Goal: Answer question/provide support

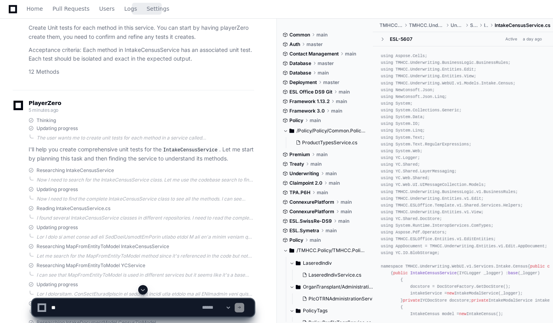
scroll to position [21, 0]
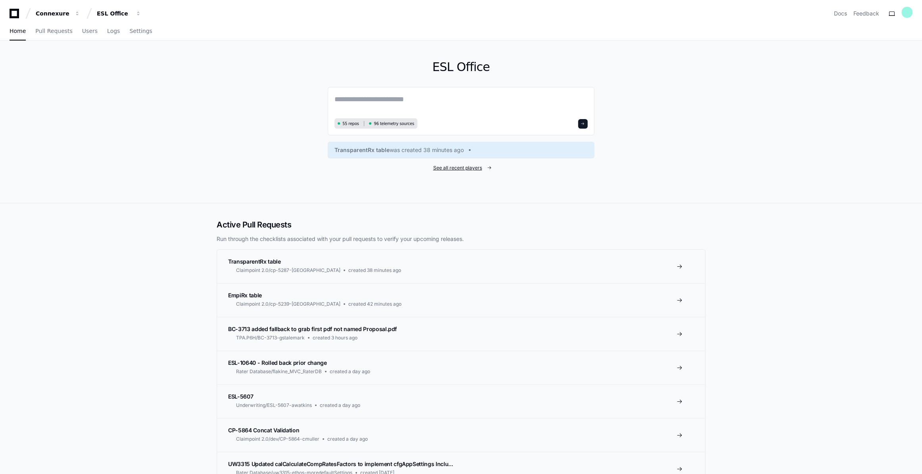
click at [475, 167] on span "See all recent players" at bounding box center [457, 168] width 49 height 6
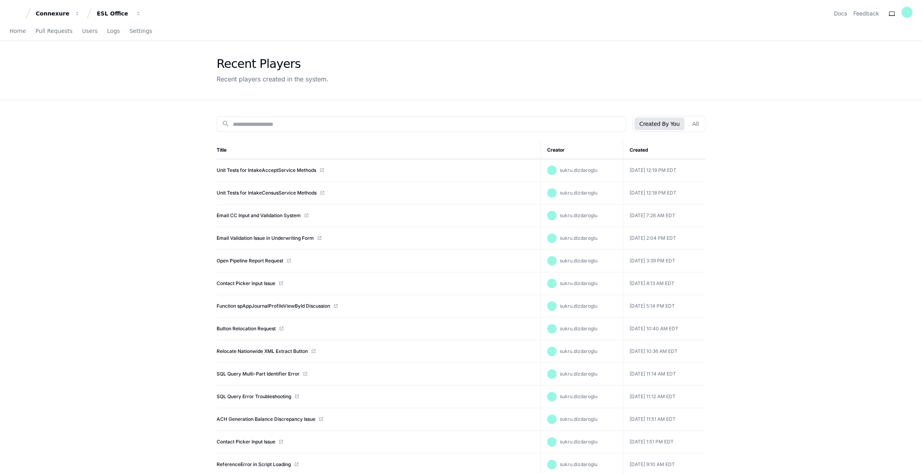
scroll to position [36, 0]
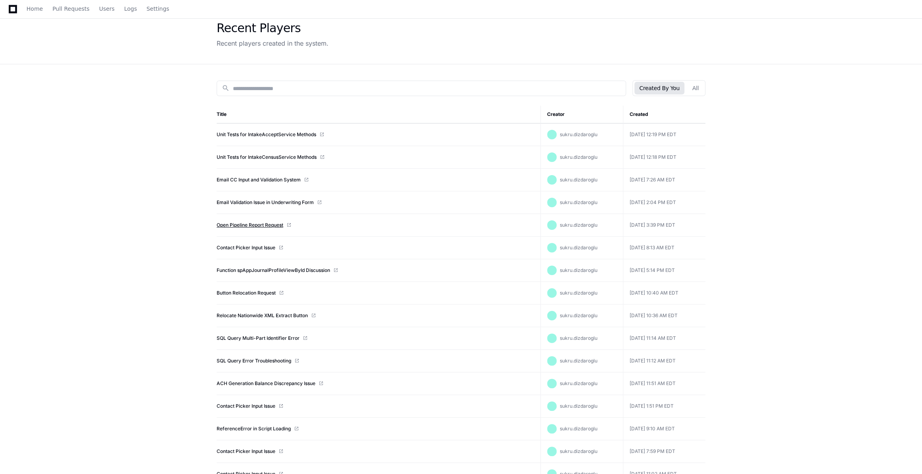
click at [246, 225] on link "Open Pipeline Report Request" at bounding box center [250, 225] width 67 height 6
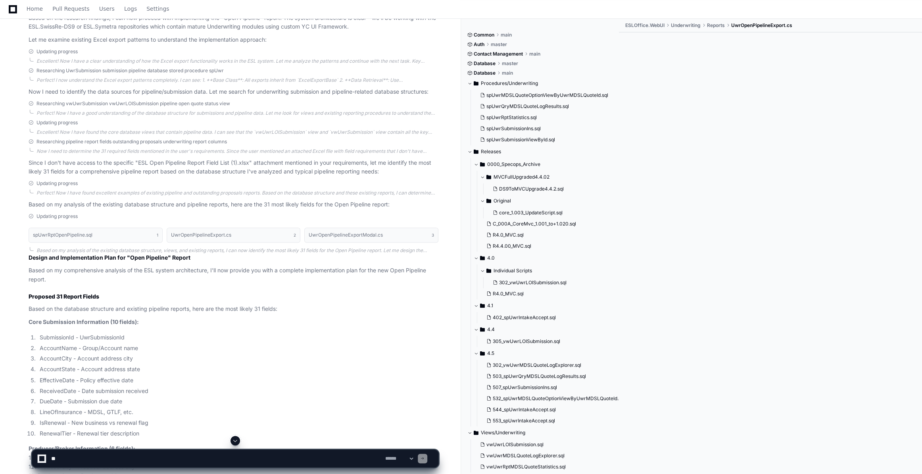
scroll to position [932, 0]
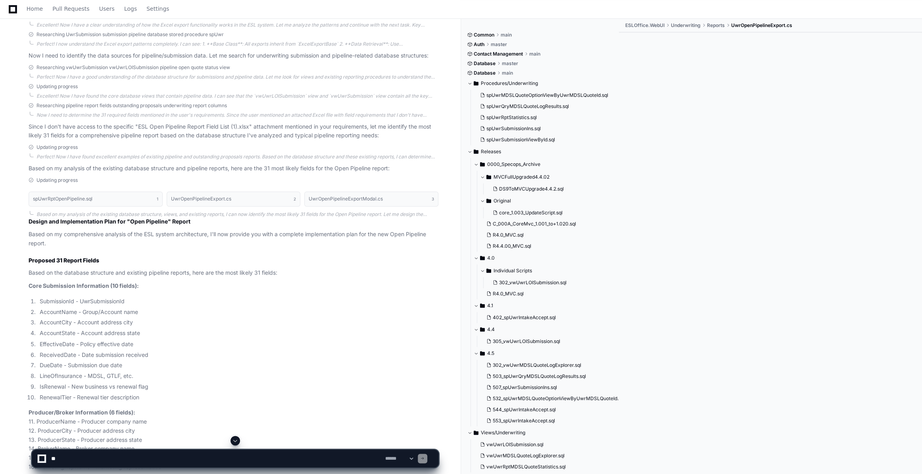
click at [75, 461] on textarea at bounding box center [217, 457] width 334 height 17
type textarea "**********"
click at [424, 458] on span at bounding box center [423, 458] width 4 height 4
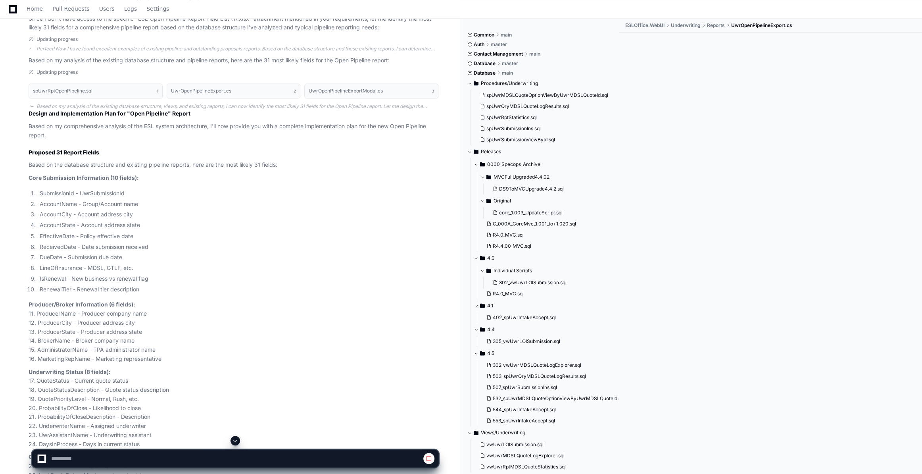
scroll to position [1184, 0]
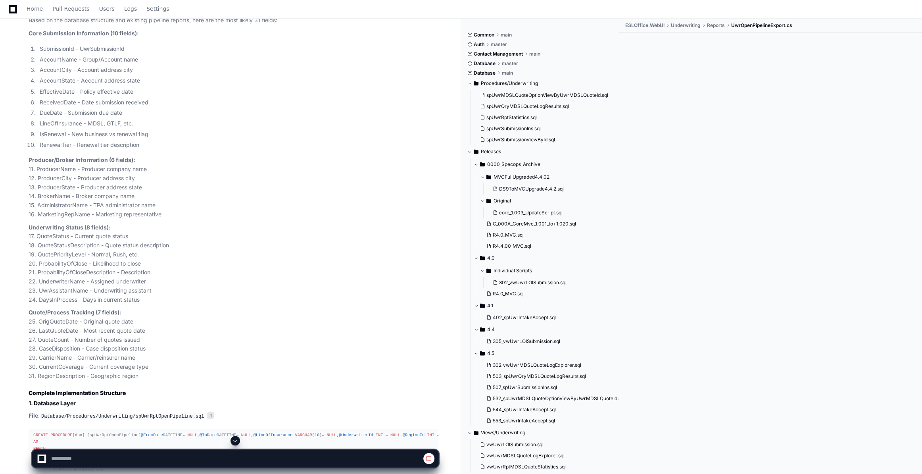
click at [234, 440] on span at bounding box center [235, 440] width 6 height 6
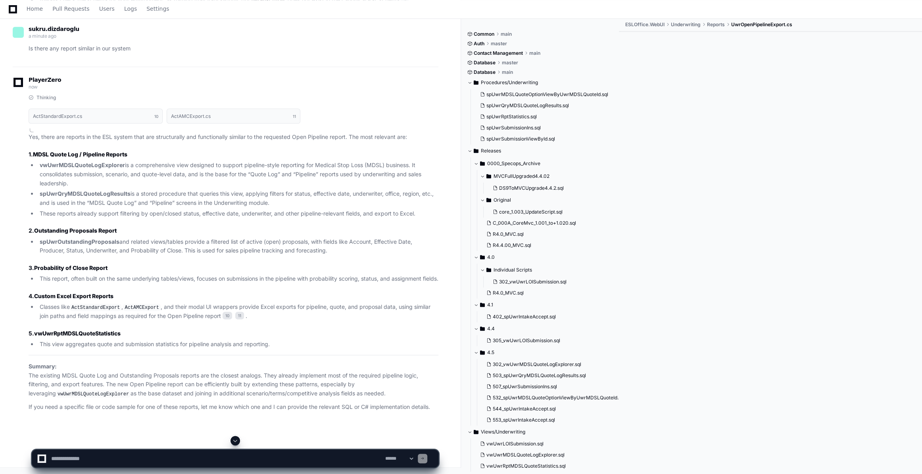
scroll to position [18580, 0]
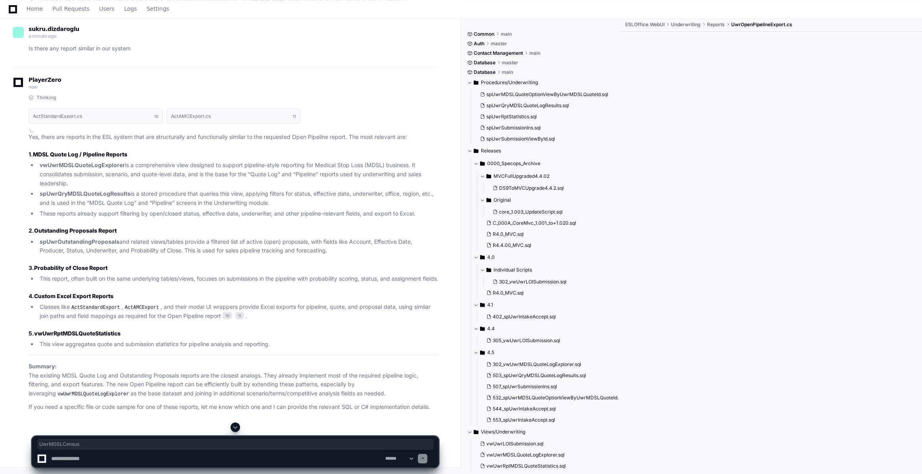
copy div "UwrMDSLCensus"
click at [70, 460] on textarea "To enrich screen reader interactions, please activate Accessibility in Grammarl…" at bounding box center [217, 457] width 334 height 17
paste textarea "**********"
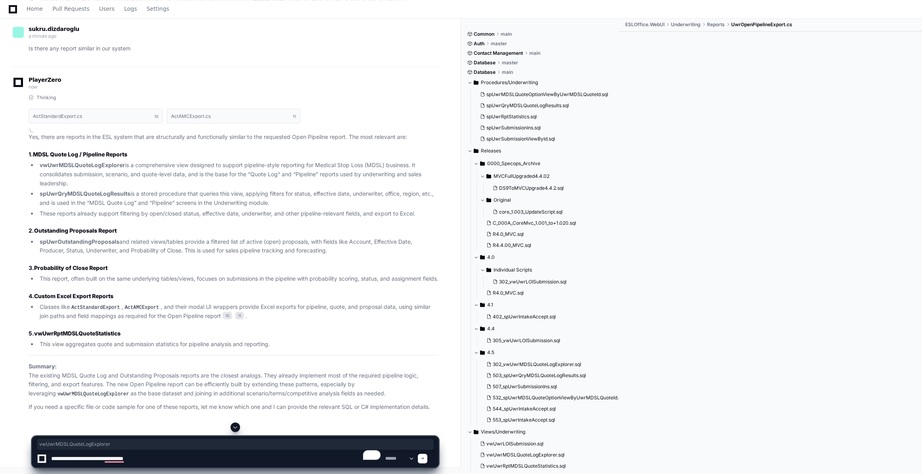
copy div "vwUwrMDSLQuoteLogExplorer"
click at [180, 459] on textarea "To enrich screen reader interactions, please activate Accessibility in Grammarl…" at bounding box center [217, 457] width 334 height 17
paste textarea "**********"
click at [300, 455] on textarea "To enrich screen reader interactions, please activate Accessibility in Grammarl…" at bounding box center [217, 457] width 334 height 17
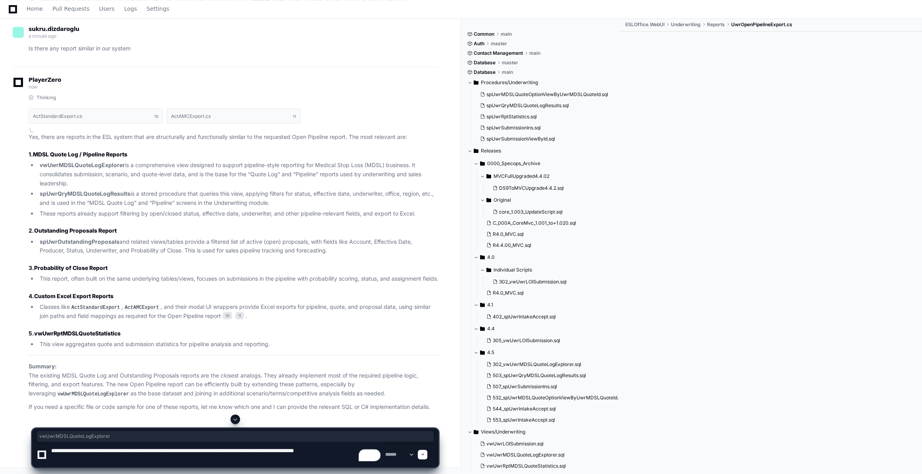
click at [147, 451] on textarea "To enrich screen reader interactions, please activate Accessibility in Grammarl…" at bounding box center [217, 454] width 334 height 25
click at [136, 448] on textarea "To enrich screen reader interactions, please activate Accessibility in Grammarl…" at bounding box center [217, 454] width 334 height 25
click at [284, 448] on textarea "To enrich screen reader interactions, please activate Accessibility in Grammarl…" at bounding box center [217, 454] width 334 height 25
paste textarea "*******"
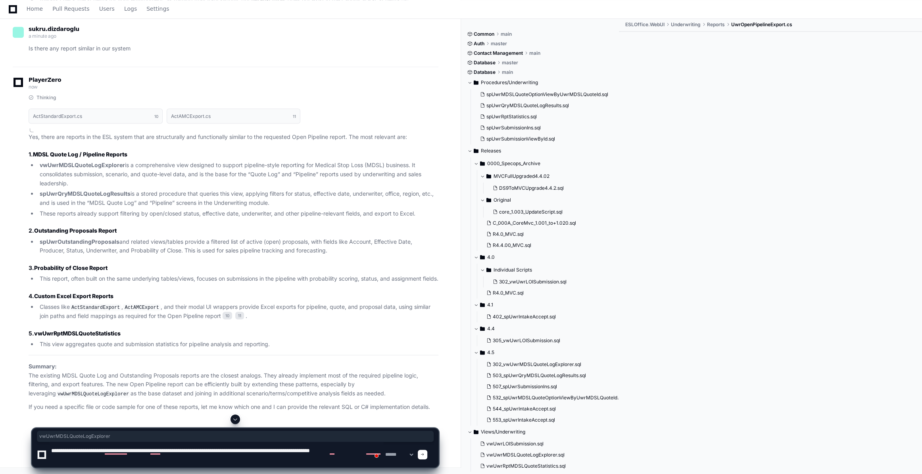
type textarea "**********"
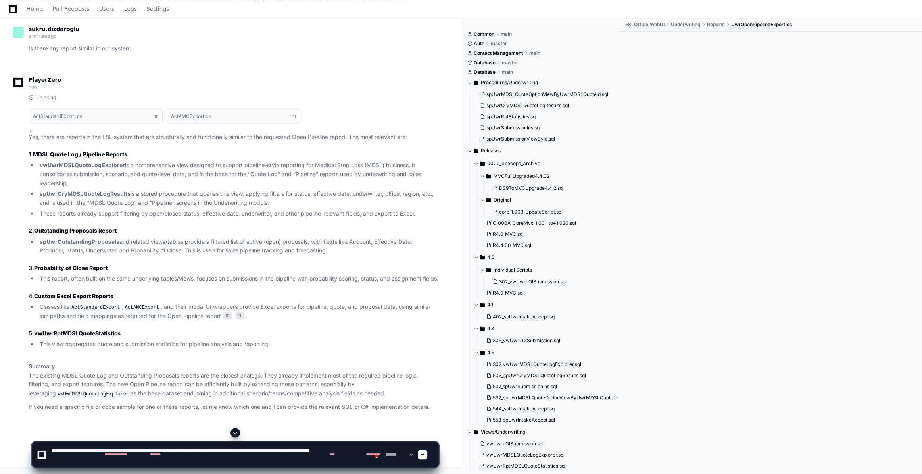
click at [424, 454] on span at bounding box center [423, 454] width 4 height 4
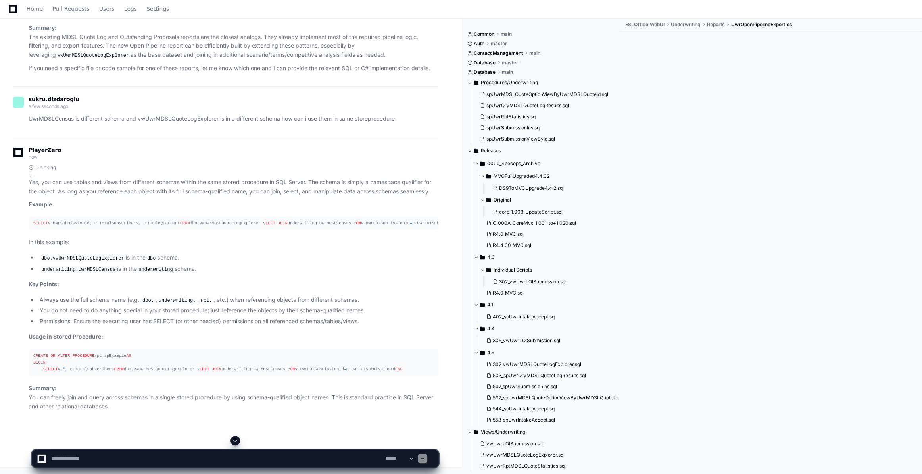
scroll to position [19657, 0]
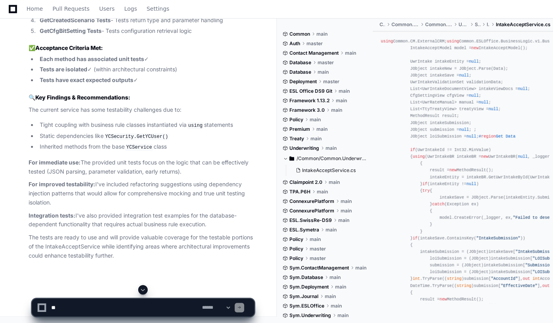
scroll to position [7220, 0]
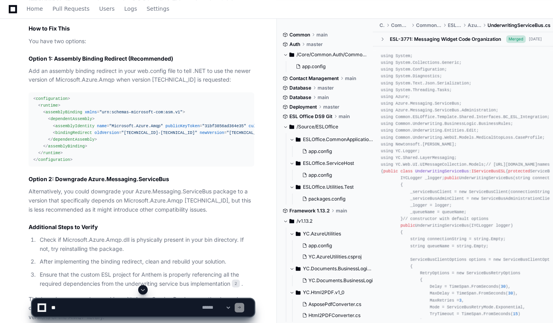
scroll to position [469, 0]
